Goal: Task Accomplishment & Management: Manage account settings

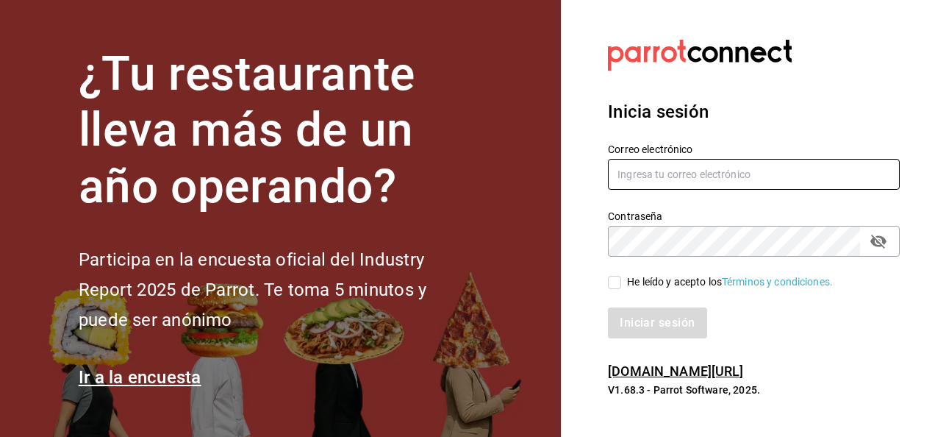
type input "[EMAIL_ADDRESS][DOMAIN_NAME]"
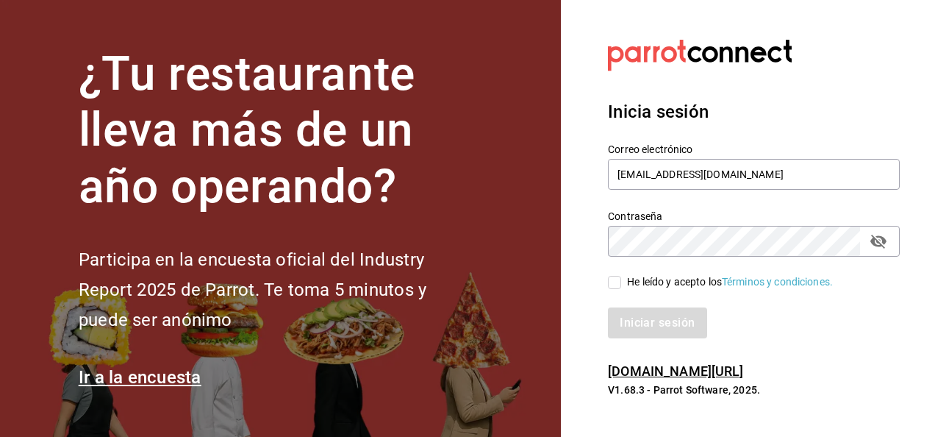
click at [617, 295] on div "Iniciar sesión" at bounding box center [744, 314] width 309 height 49
click at [614, 279] on input "He leído y acepto los Términos y condiciones." at bounding box center [614, 282] width 13 height 13
checkbox input "true"
click at [645, 324] on button "Iniciar sesión" at bounding box center [658, 322] width 100 height 31
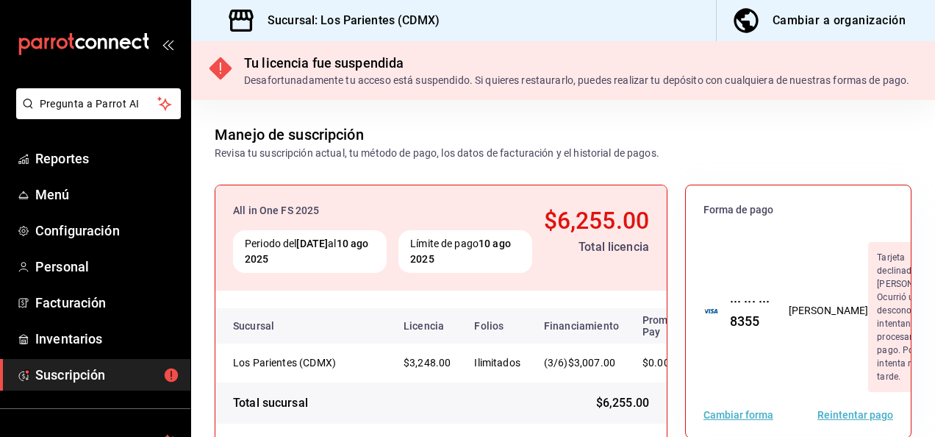
click at [556, 29] on div "Sucursal: Los Parientes (CDMX) Cambiar a organización" at bounding box center [563, 20] width 744 height 41
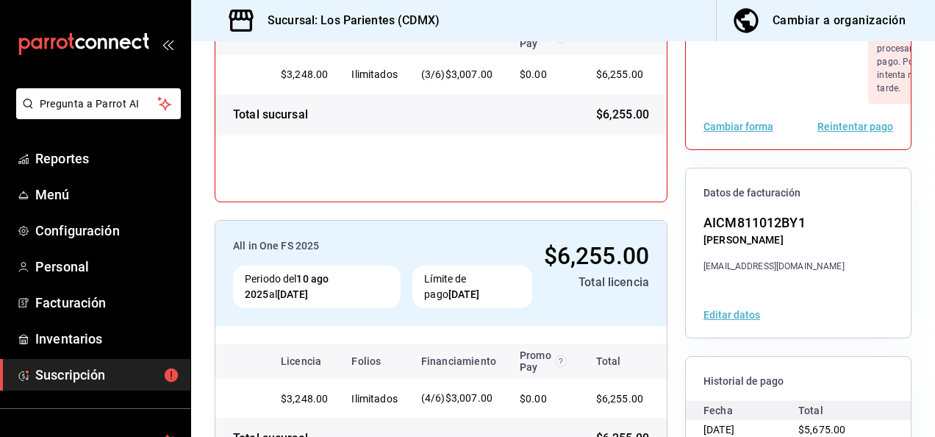
scroll to position [262, 0]
